Goal: Transaction & Acquisition: Purchase product/service

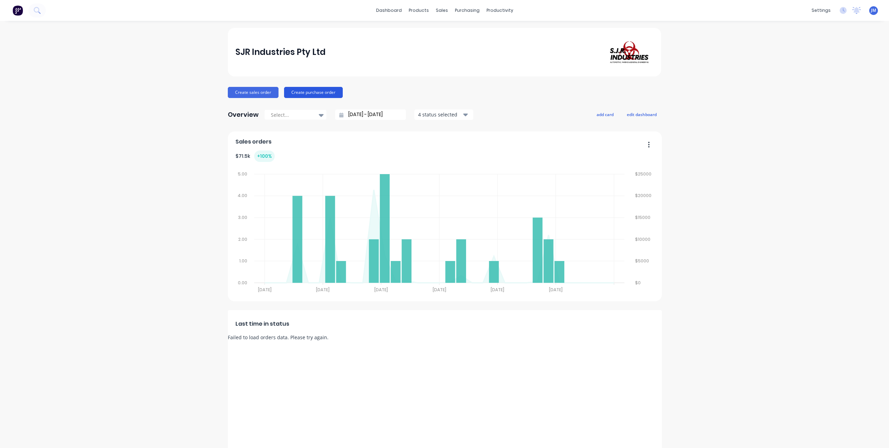
click at [314, 89] on button "Create purchase order" at bounding box center [313, 92] width 59 height 11
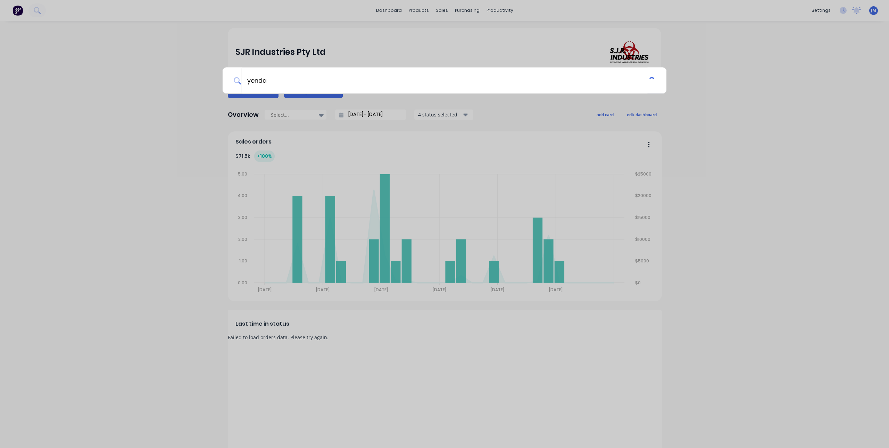
type input "yenda"
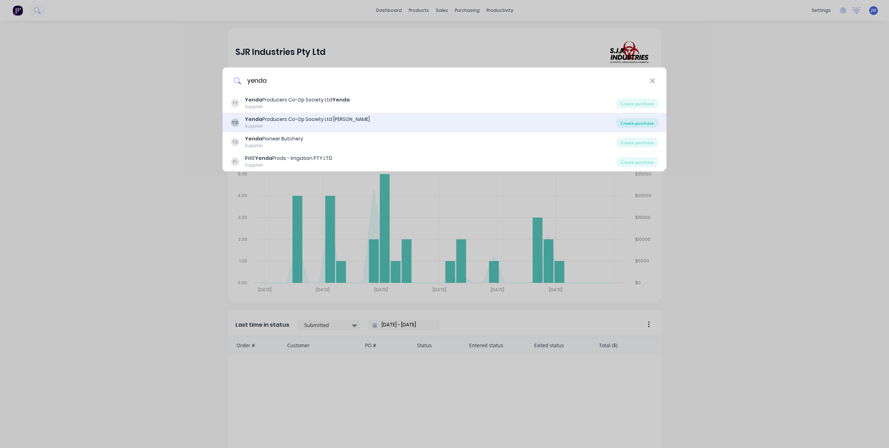
type input "yenda"
click at [643, 126] on div "Create purchase" at bounding box center [637, 123] width 42 height 10
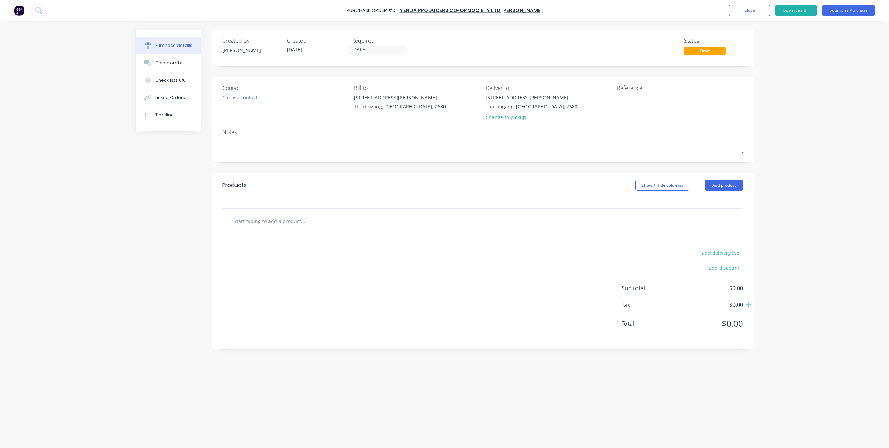
click at [311, 220] on input "text" at bounding box center [302, 221] width 139 height 14
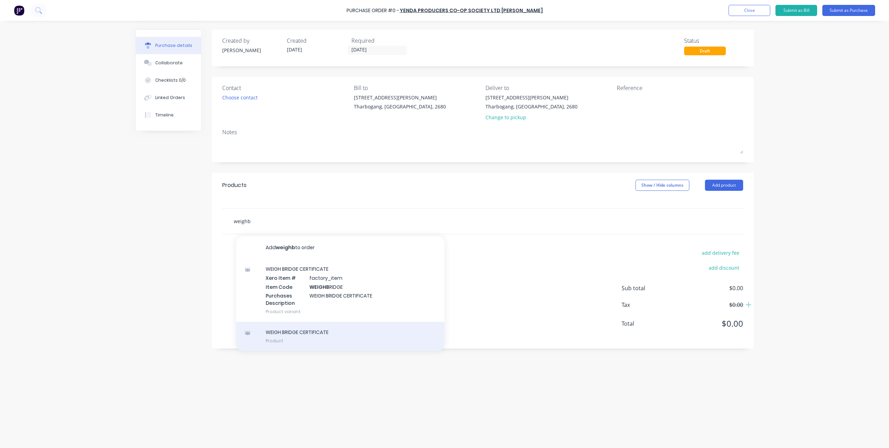
type input "weighb"
click at [317, 337] on div "WEIGH BRIDGE CERTIFICATE Product" at bounding box center [340, 336] width 208 height 29
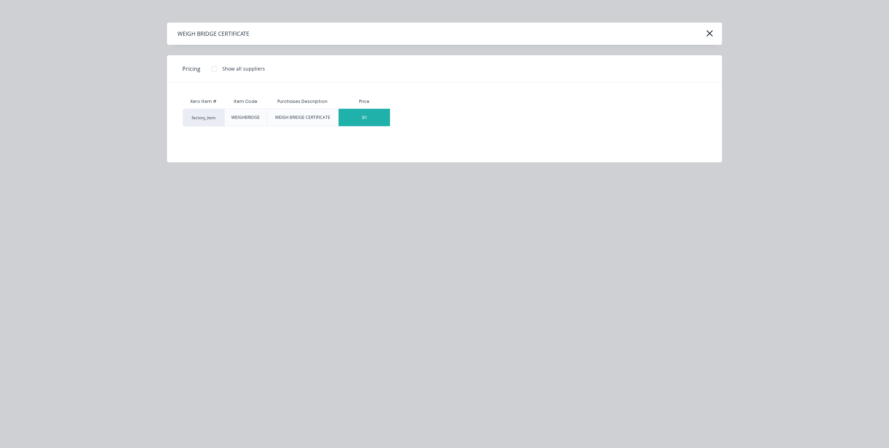
click at [367, 114] on div "$0" at bounding box center [364, 117] width 51 height 17
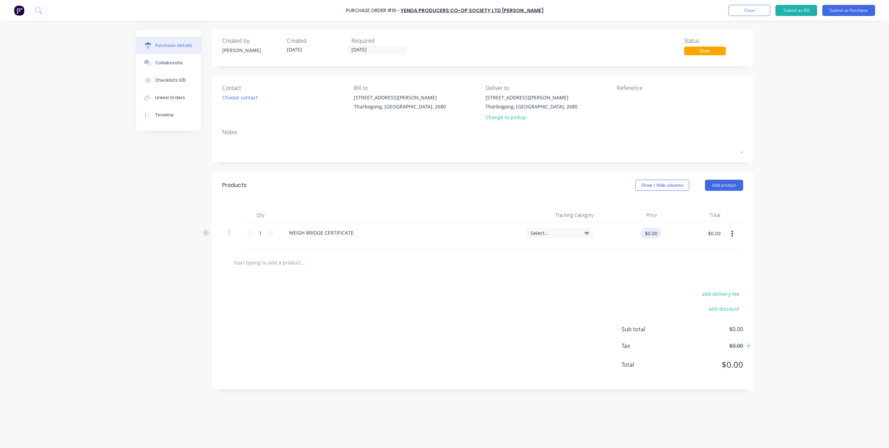
click at [644, 235] on input "$0.00" at bounding box center [650, 232] width 21 height 11
type input "$20.00"
click at [528, 275] on div "Products Show / Hide columns Add product Qty Tracking Category Price Total 1 1 …" at bounding box center [483, 281] width 542 height 217
click at [425, 293] on div "add delivery fee add discount Sub total $20.00 Tax $2.00 Total $22.00" at bounding box center [483, 332] width 542 height 114
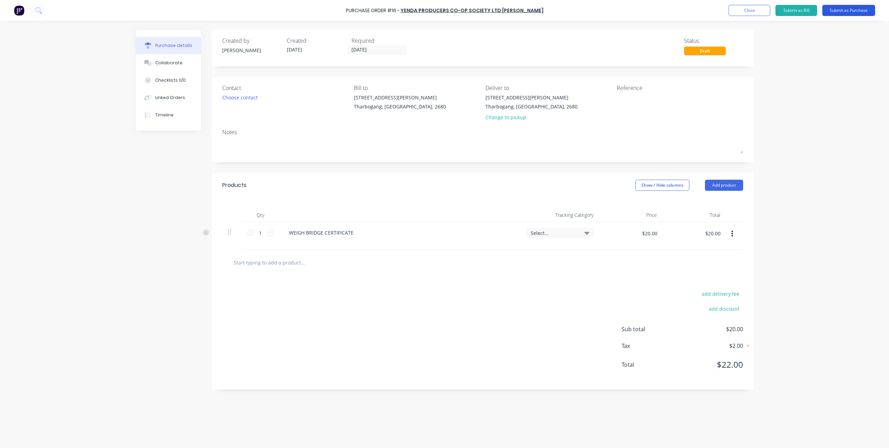
click at [841, 9] on button "Submit as Purchase" at bounding box center [848, 10] width 53 height 11
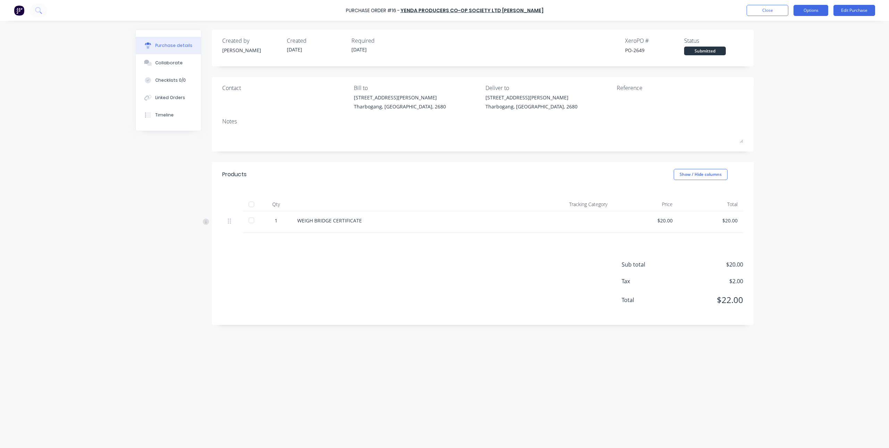
click at [809, 11] on button "Options" at bounding box center [811, 10] width 35 height 11
click at [798, 24] on div "Print / Email" at bounding box center [795, 28] width 53 height 10
click at [791, 43] on div "With pricing" at bounding box center [795, 42] width 53 height 10
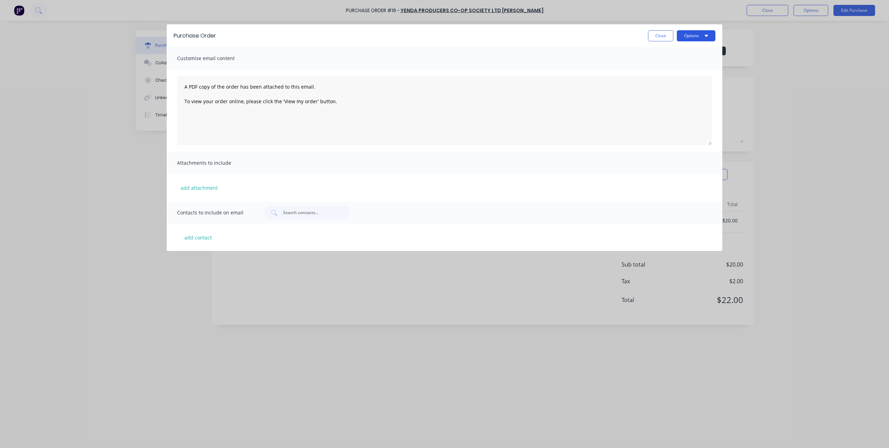
click at [702, 38] on button "Options" at bounding box center [696, 35] width 39 height 11
click at [693, 53] on div "Print" at bounding box center [682, 53] width 53 height 10
